Goal: Task Accomplishment & Management: Complete application form

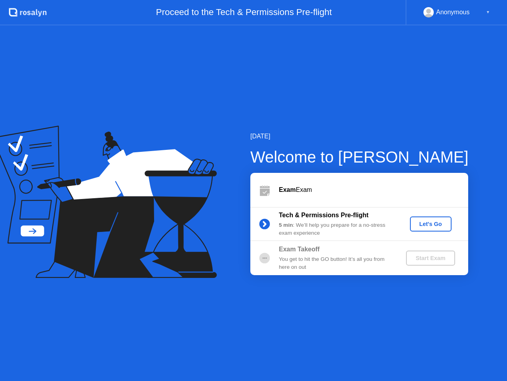
click at [427, 222] on div "Let's Go" at bounding box center [430, 224] width 35 height 6
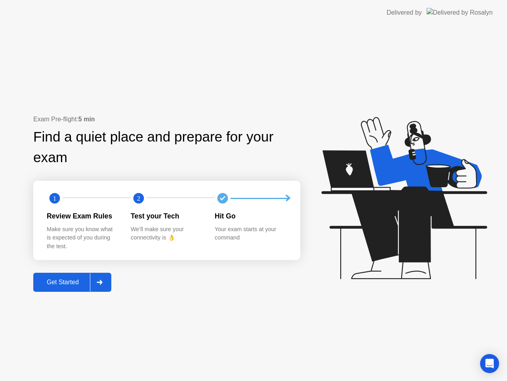
click at [53, 279] on div "Get Started" at bounding box center [63, 282] width 54 height 7
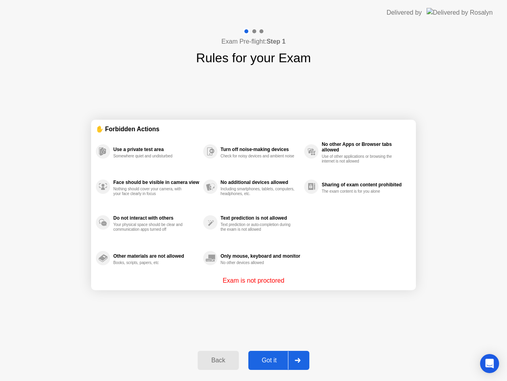
click at [261, 354] on button "Got it" at bounding box center [278, 360] width 61 height 19
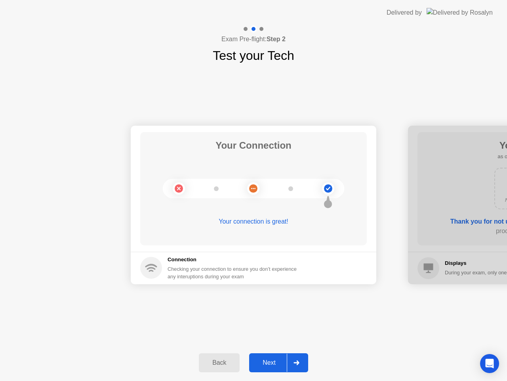
click at [273, 362] on div "Next" at bounding box center [269, 362] width 35 height 7
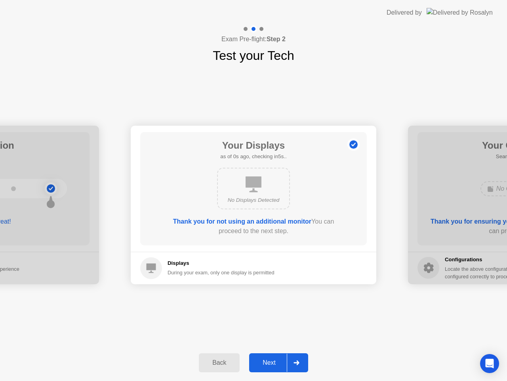
click at [273, 362] on div "Next" at bounding box center [269, 362] width 35 height 7
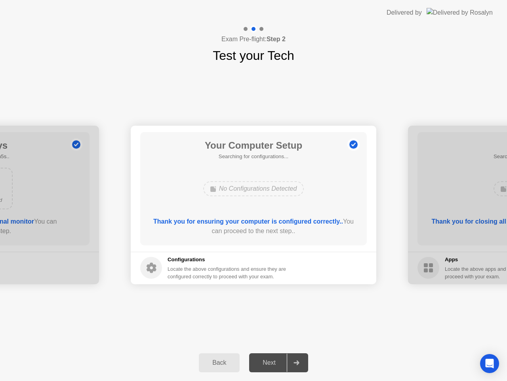
click at [273, 362] on div "Next" at bounding box center [269, 362] width 35 height 7
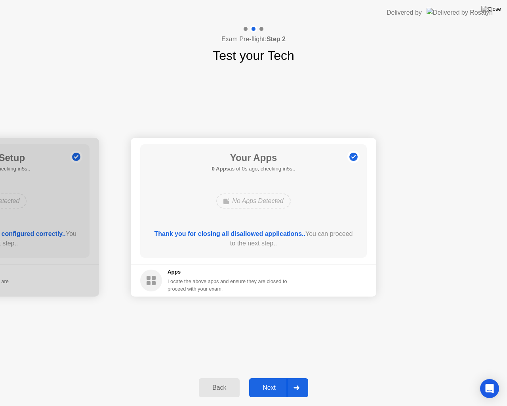
click at [148, 220] on div "Your Apps 0 Apps as of 0s ago, checking in5s.. No Apps Detected Thank you for c…" at bounding box center [253, 200] width 227 height 113
click at [264, 380] on div "Next" at bounding box center [269, 387] width 35 height 7
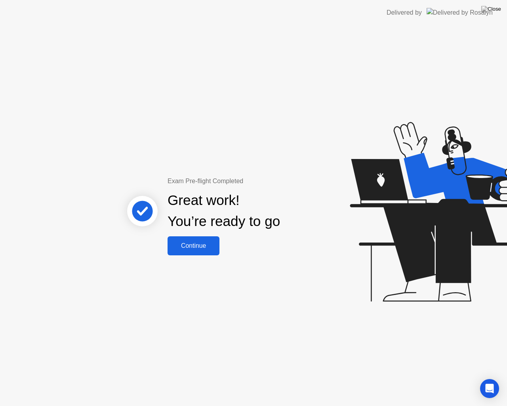
click at [202, 244] on div "Continue" at bounding box center [193, 245] width 47 height 7
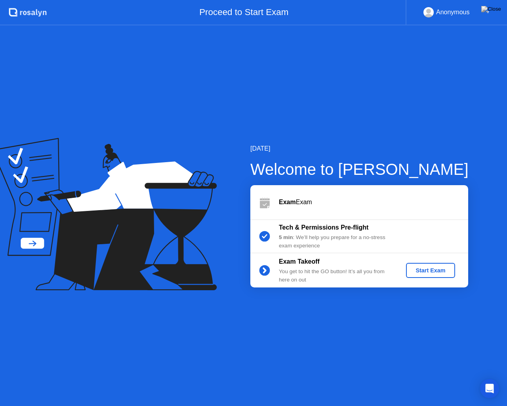
click at [434, 270] on div "Start Exam" at bounding box center [430, 270] width 42 height 6
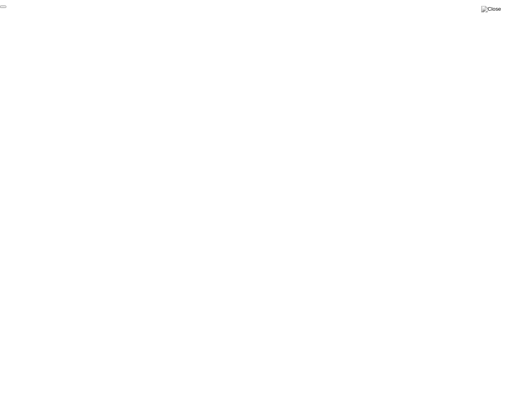
click div "End Proctoring Session"
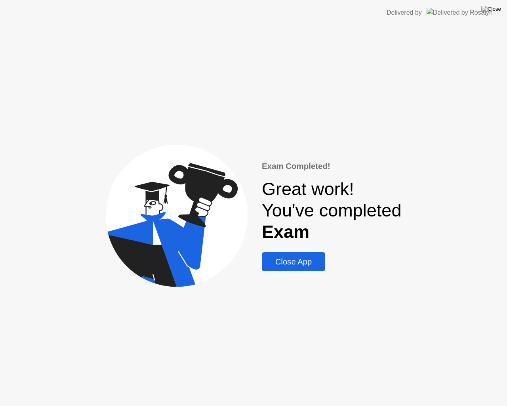
click at [290, 260] on div "Close App" at bounding box center [293, 261] width 59 height 9
